Goal: Navigation & Orientation: Understand site structure

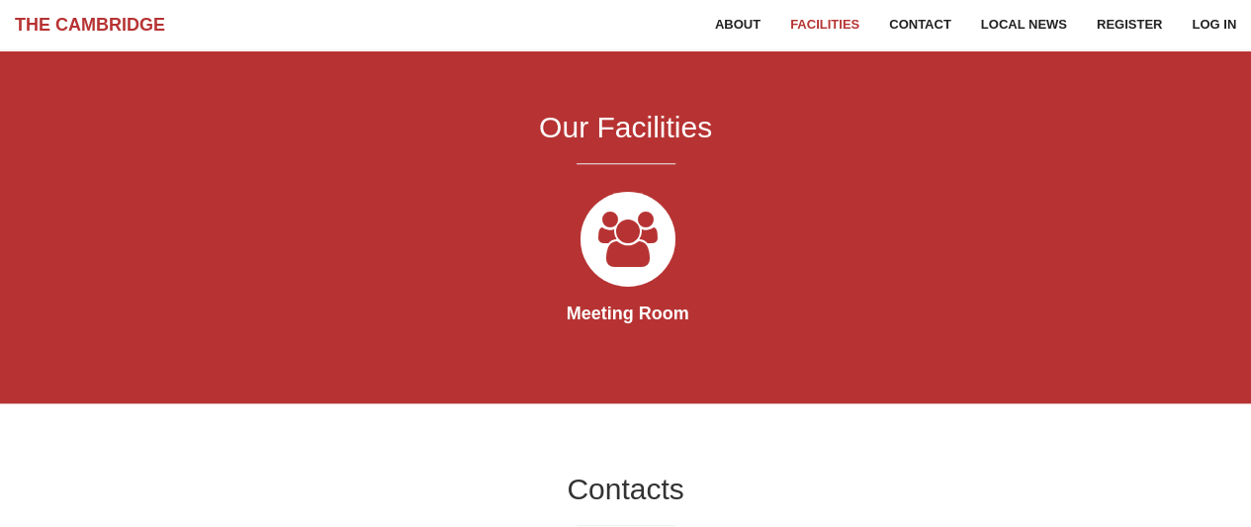
scroll to position [766, 0]
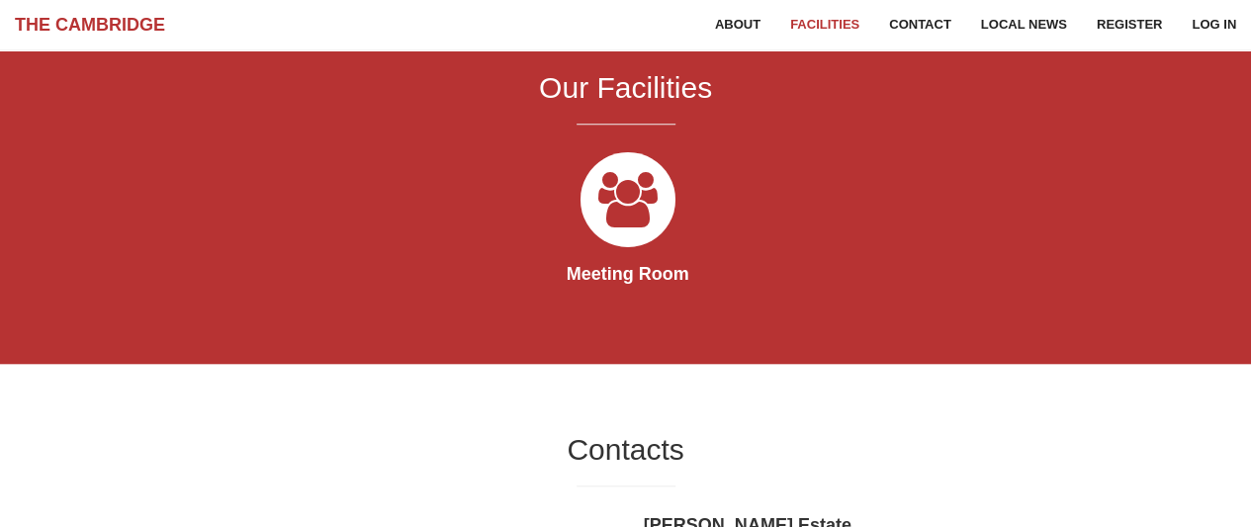
click at [788, 180] on div "Meeting Room" at bounding box center [625, 229] width 959 height 170
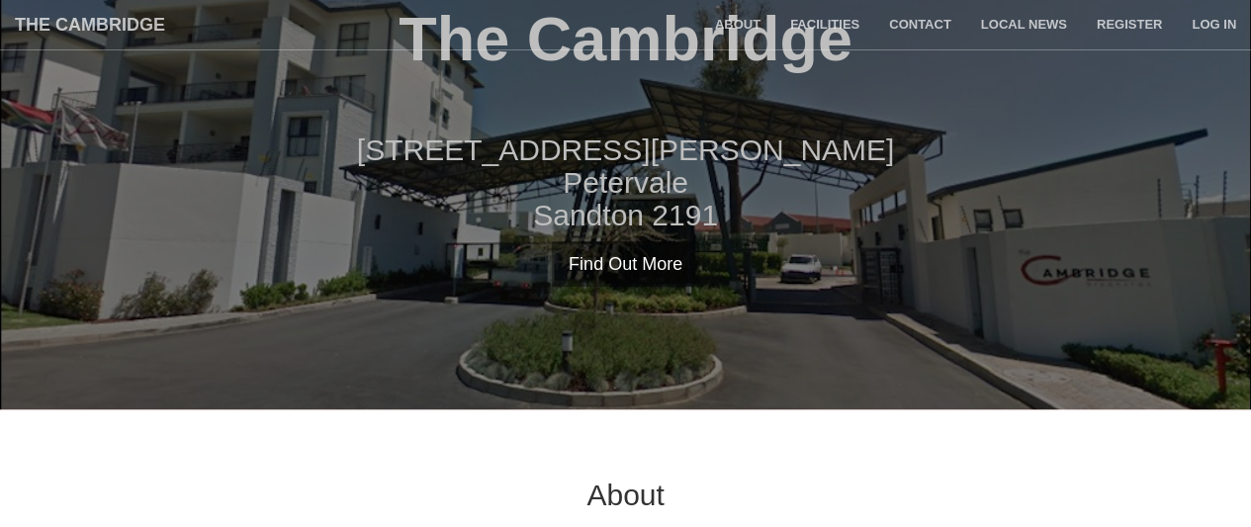
scroll to position [0, 0]
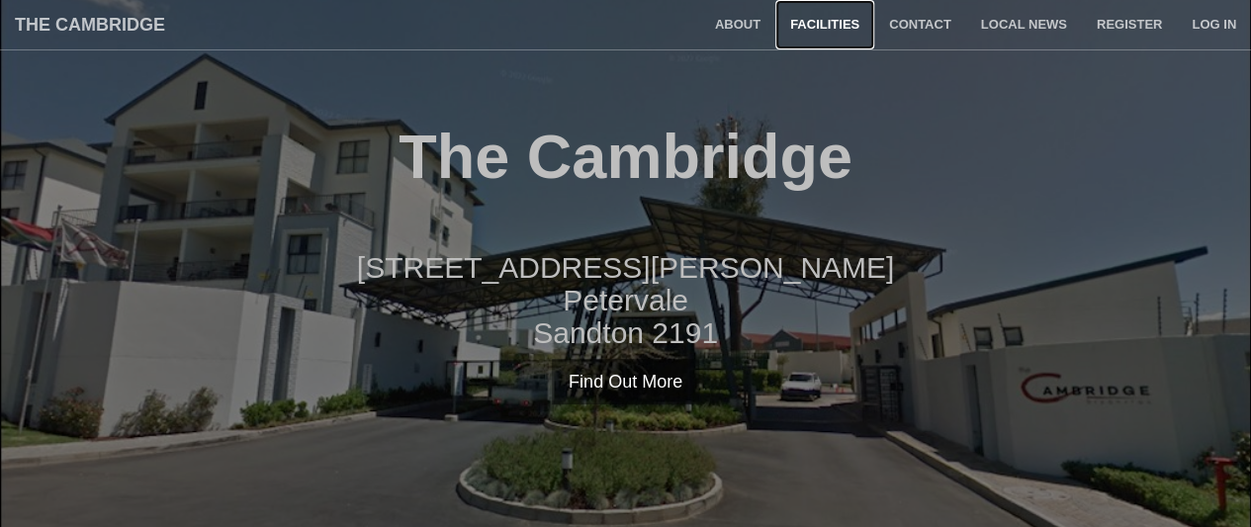
click at [822, 23] on link "Facilities" at bounding box center [824, 24] width 99 height 49
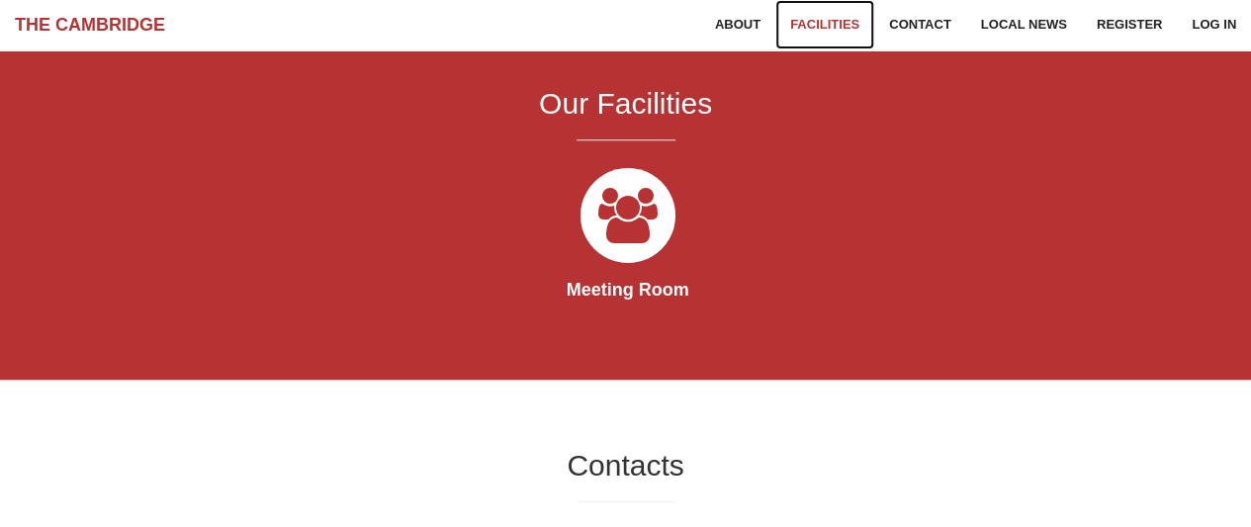
scroll to position [768, 0]
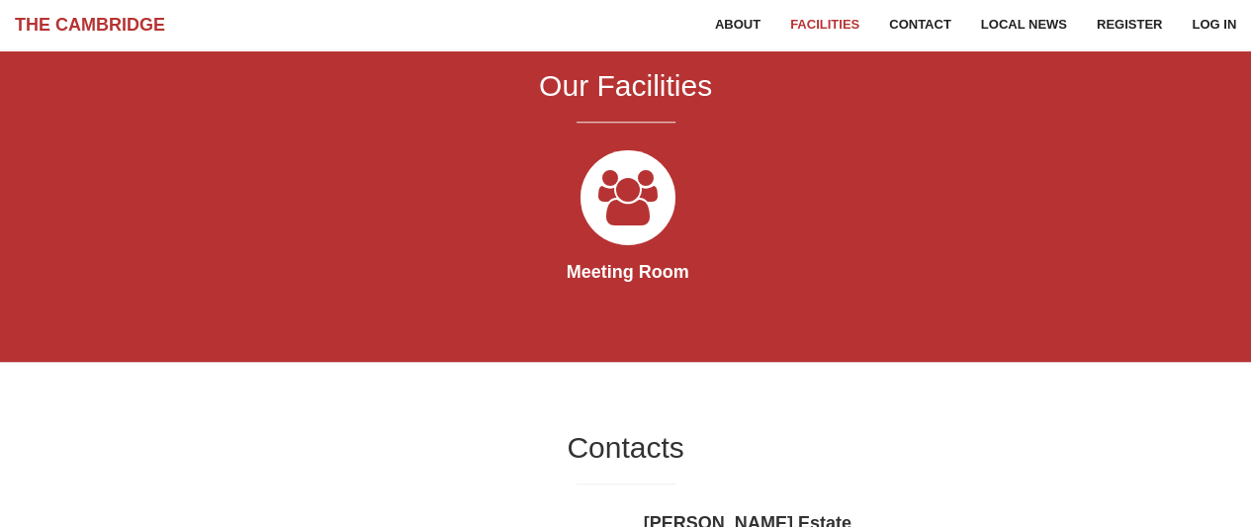
click at [906, 245] on div "Meeting Room" at bounding box center [625, 227] width 959 height 170
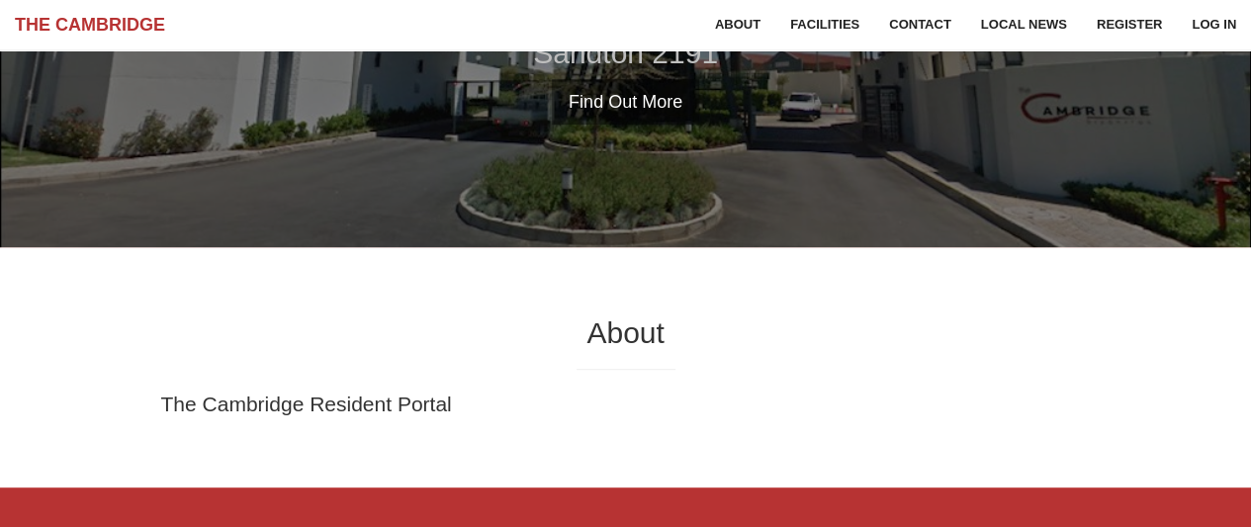
scroll to position [267, 0]
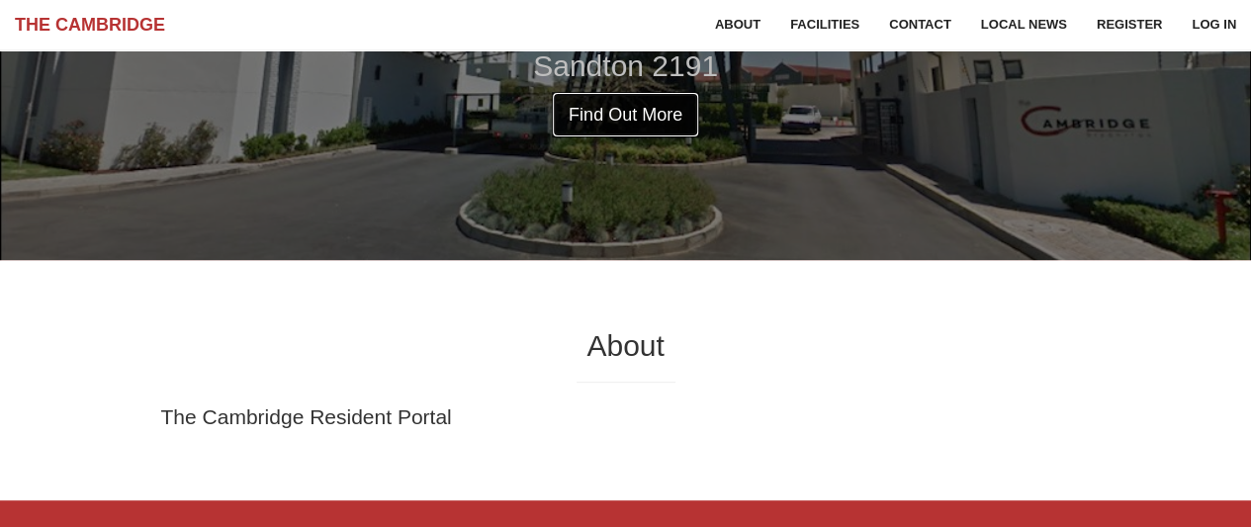
click at [629, 108] on link "Find Out More" at bounding box center [625, 114] width 147 height 45
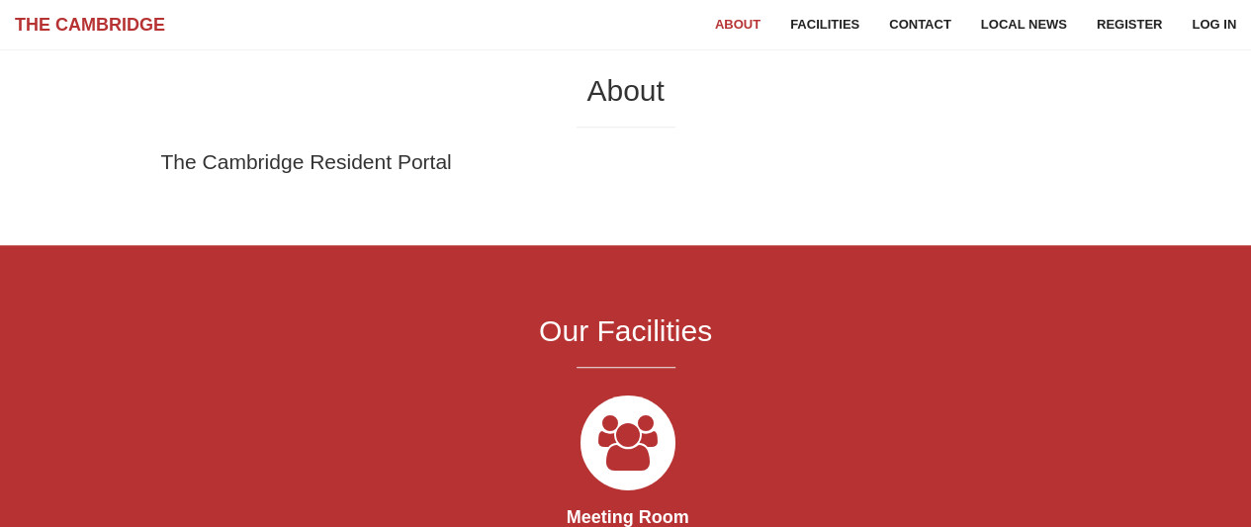
scroll to position [527, 0]
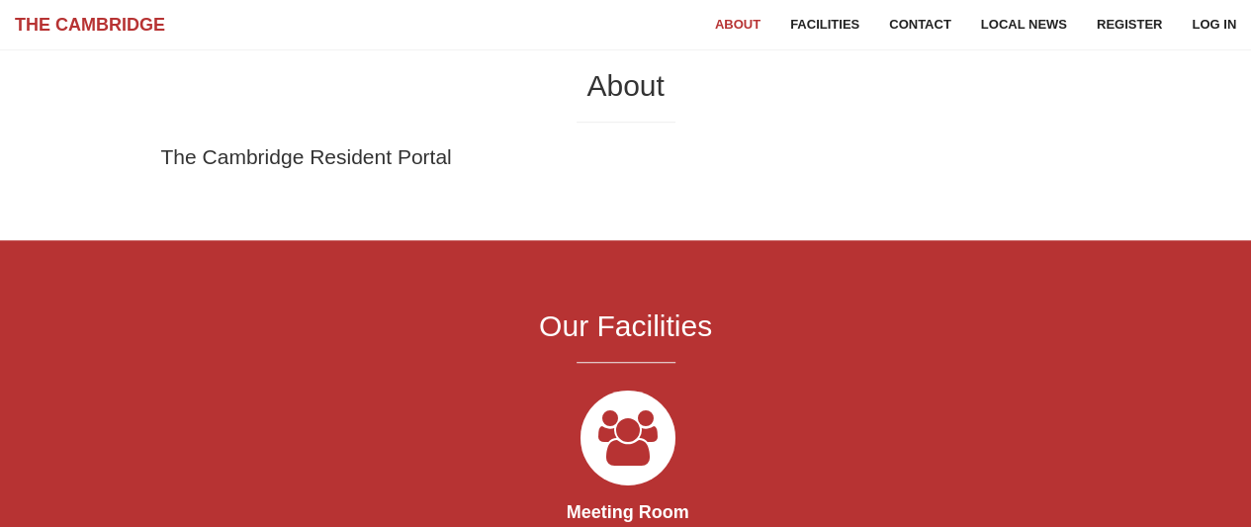
click at [247, 183] on div "The Cambridge Resident Portal" at bounding box center [625, 166] width 959 height 48
drag, startPoint x: 247, startPoint y: 183, endPoint x: 294, endPoint y: 155, distance: 54.1
click at [294, 155] on div "The Cambridge Resident Portal" at bounding box center [625, 166] width 959 height 48
click at [294, 155] on p "The Cambridge Resident Portal" at bounding box center [626, 156] width 930 height 29
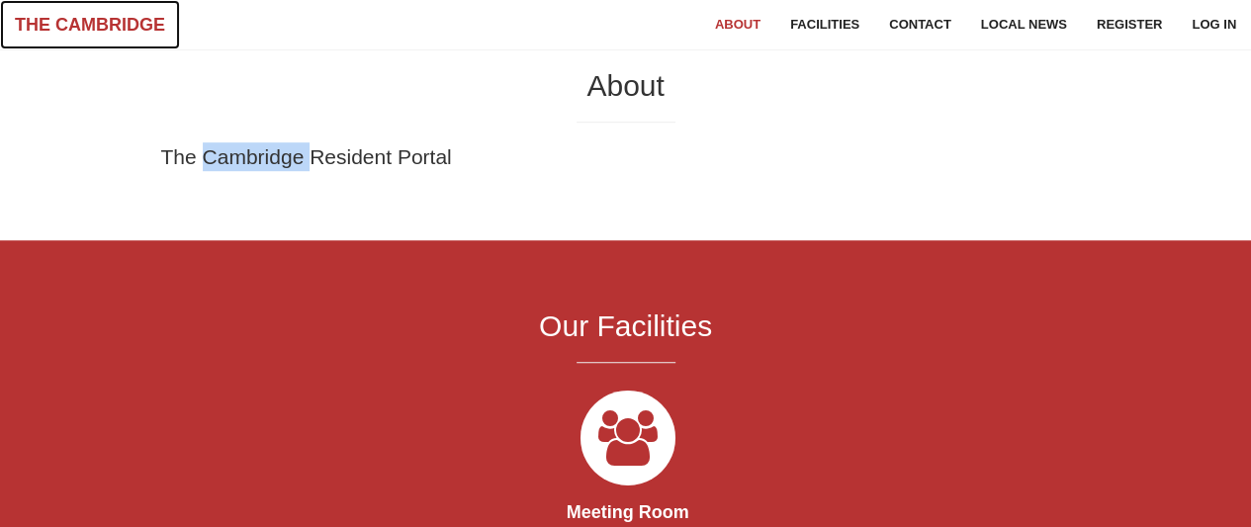
click at [45, 25] on link "The Cambridge" at bounding box center [90, 24] width 180 height 49
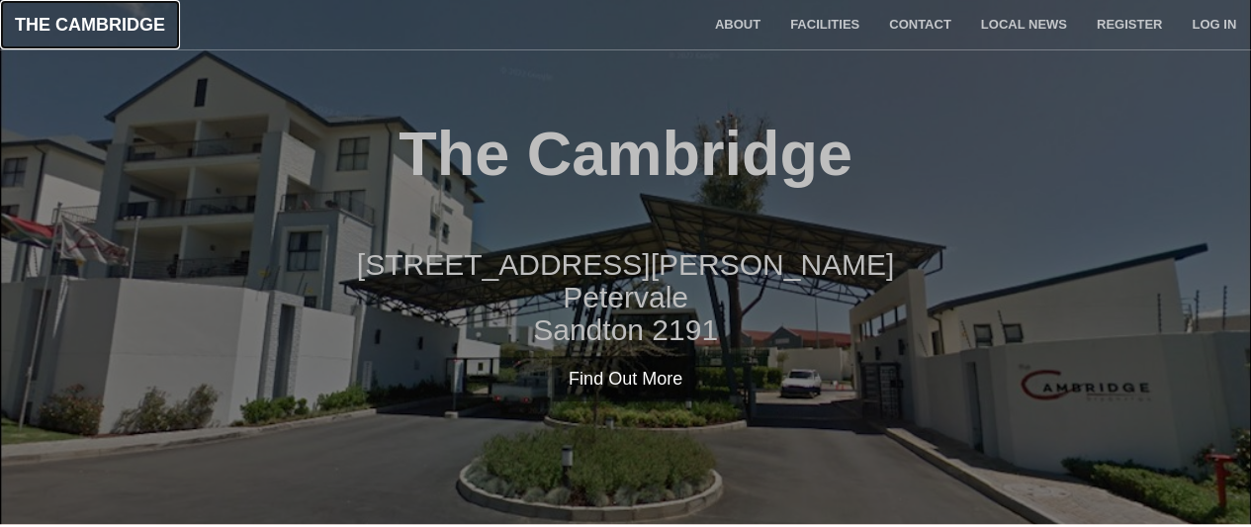
scroll to position [0, 0]
